Goal: Task Accomplishment & Management: Complete application form

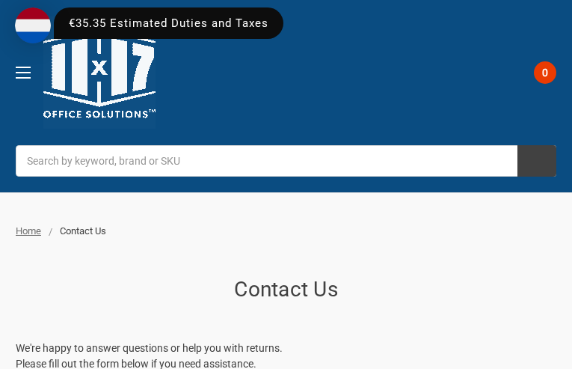
type input "wJrIyCDfdWgIl"
type input "7254917365"
type input "tipoboye409@gmail.com"
type input "CyGzvCVyyICFNDeE"
type input "tOZulZxuDzAzwb"
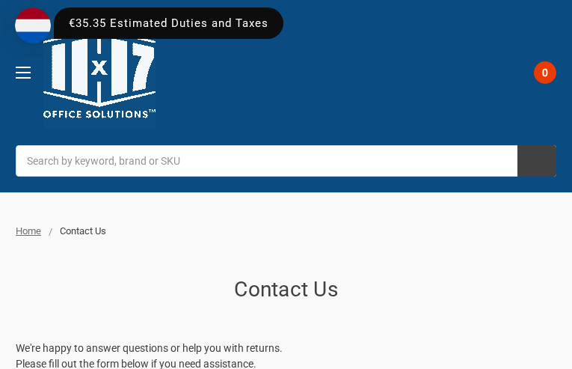
type input "wqhRoCMEX"
type input "YqjYDmUTs"
type input "8386826939"
type input "tipoboye409@gmail.com"
type input "xYEewSRBZZv"
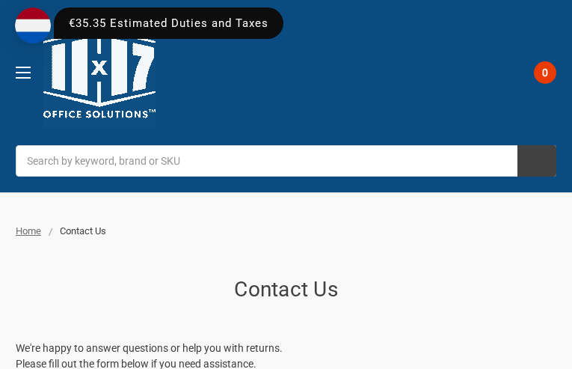
type input "uqQbLQrOpKSVvsSY"
type input "SKiRGdihTVNGFEh"
